Goal: Information Seeking & Learning: Learn about a topic

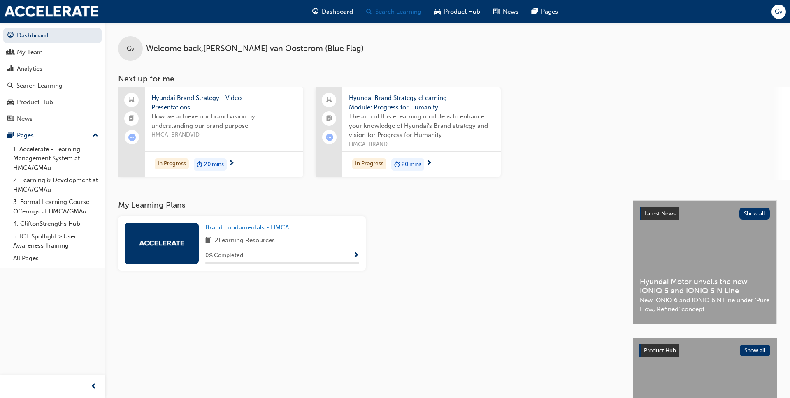
click at [374, 14] on div "Search Learning" at bounding box center [394, 11] width 68 height 17
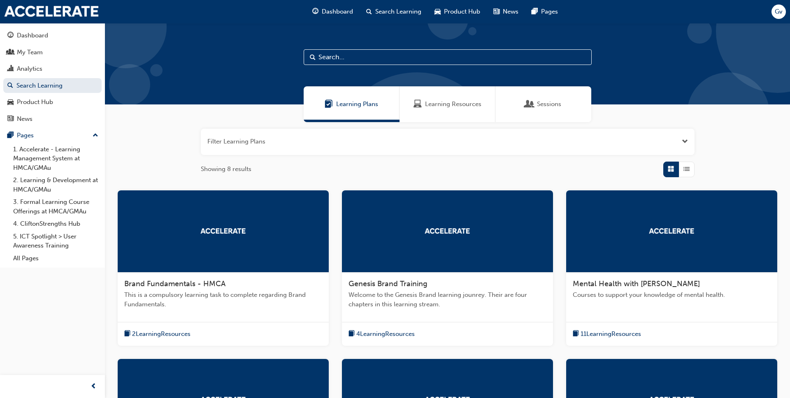
click at [353, 55] on input "text" at bounding box center [448, 57] width 288 height 16
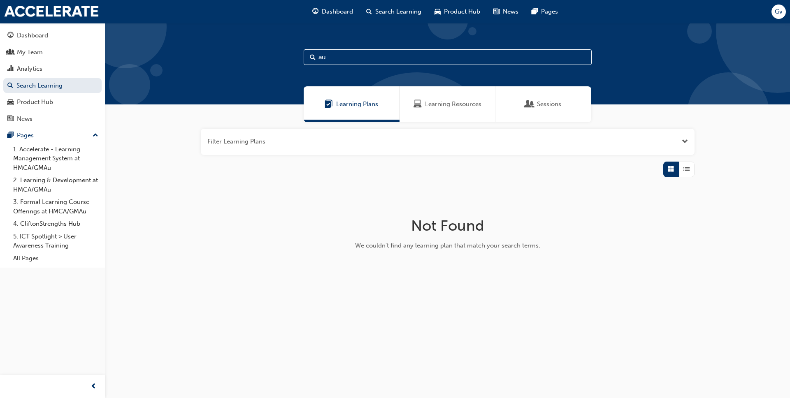
type input "a"
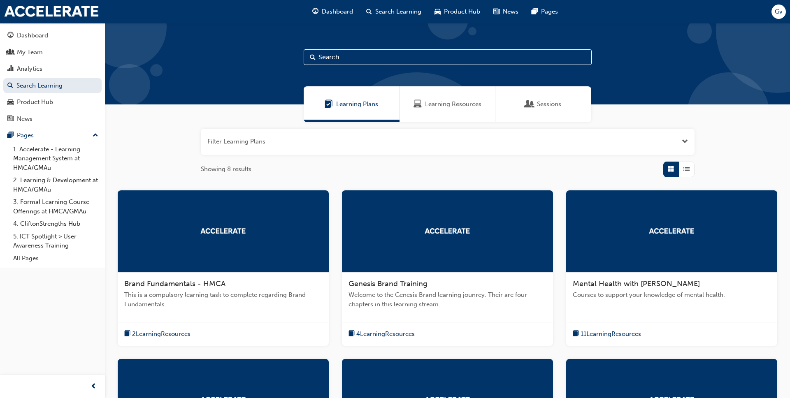
click at [448, 108] on span "Learning Resources" at bounding box center [453, 104] width 56 height 9
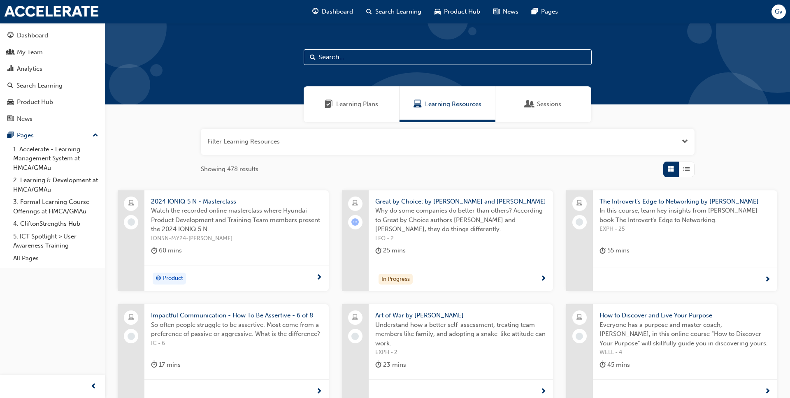
click at [370, 58] on input "text" at bounding box center [448, 57] width 288 height 16
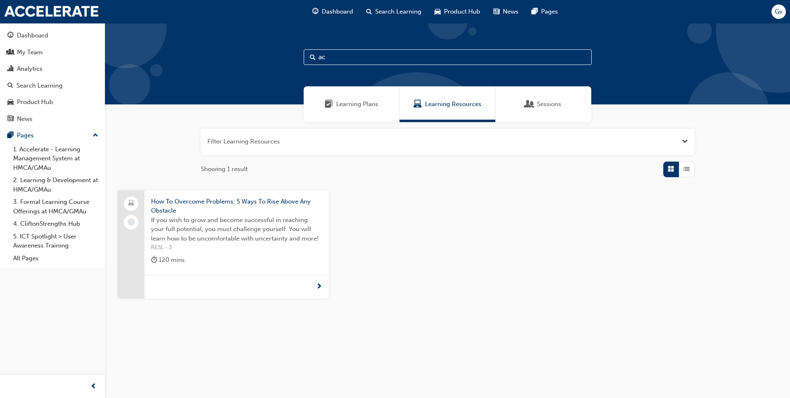
type input "a"
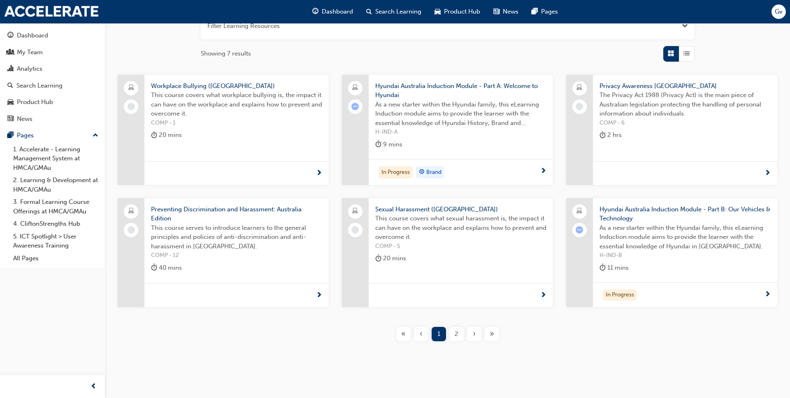
scroll to position [116, 0]
type input "austra"
click at [452, 334] on div "2" at bounding box center [456, 333] width 14 height 14
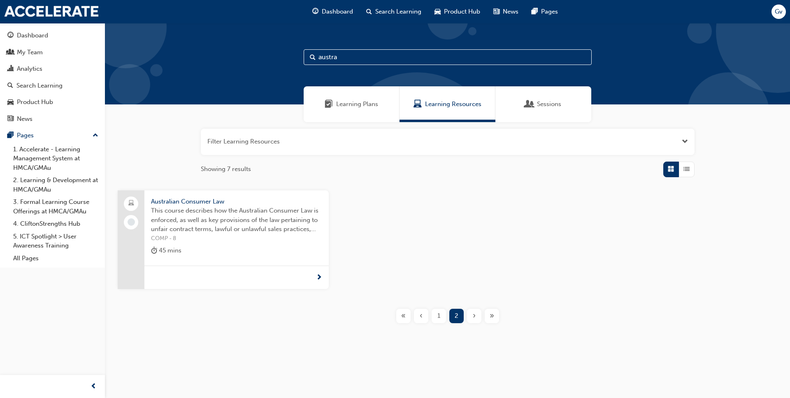
click at [244, 228] on span "This course describes how the Australian Consumer Law is enforced, as well as k…" at bounding box center [236, 220] width 171 height 28
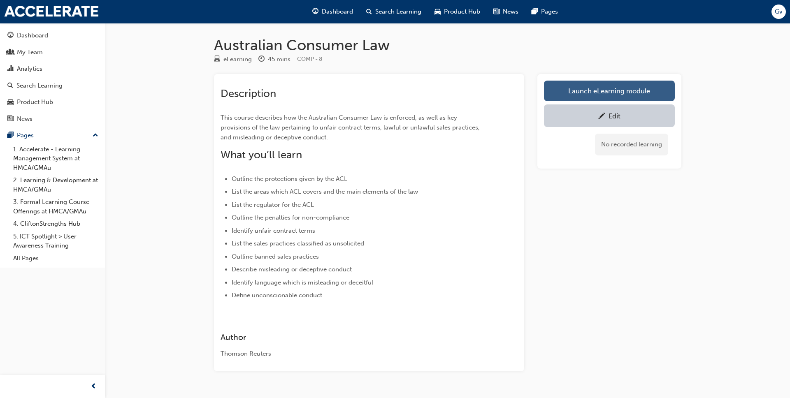
click at [617, 90] on link "Launch eLearning module" at bounding box center [609, 91] width 131 height 21
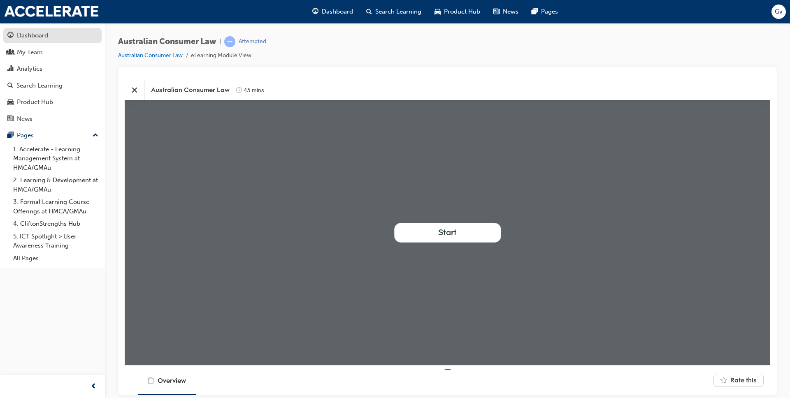
click at [46, 36] on div "Dashboard" at bounding box center [32, 35] width 31 height 9
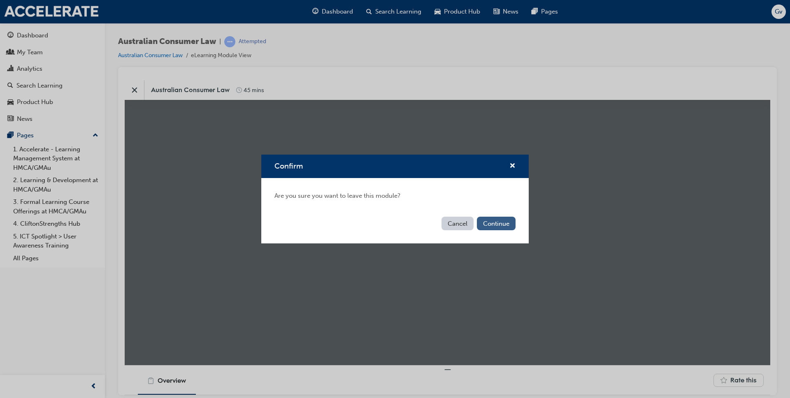
click at [495, 223] on button "Continue" at bounding box center [496, 224] width 39 height 14
